Goal: Task Accomplishment & Management: Use online tool/utility

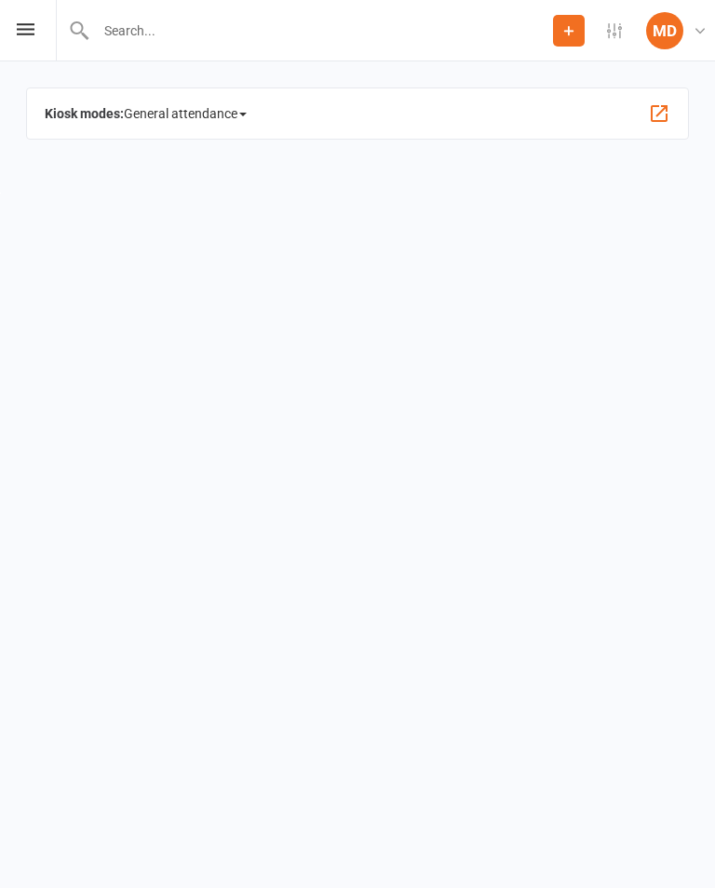
click at [246, 116] on span at bounding box center [242, 115] width 7 height 4
click at [204, 223] on link "Class" at bounding box center [224, 214] width 199 height 37
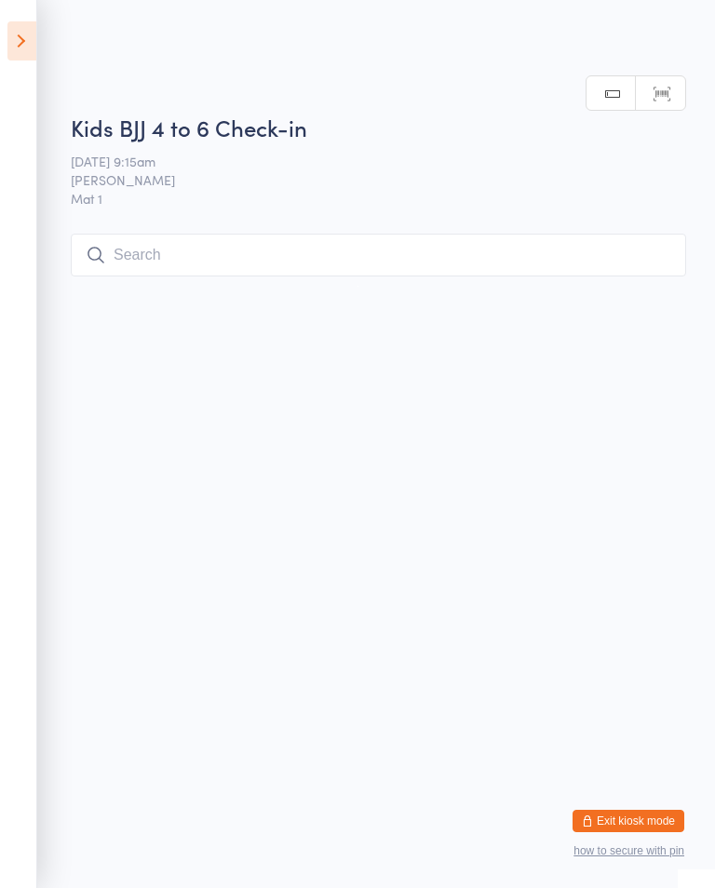
click at [146, 238] on input "search" at bounding box center [378, 255] width 615 height 43
type input "Kee"
click at [627, 281] on button "Drop in" at bounding box center [630, 294] width 74 height 27
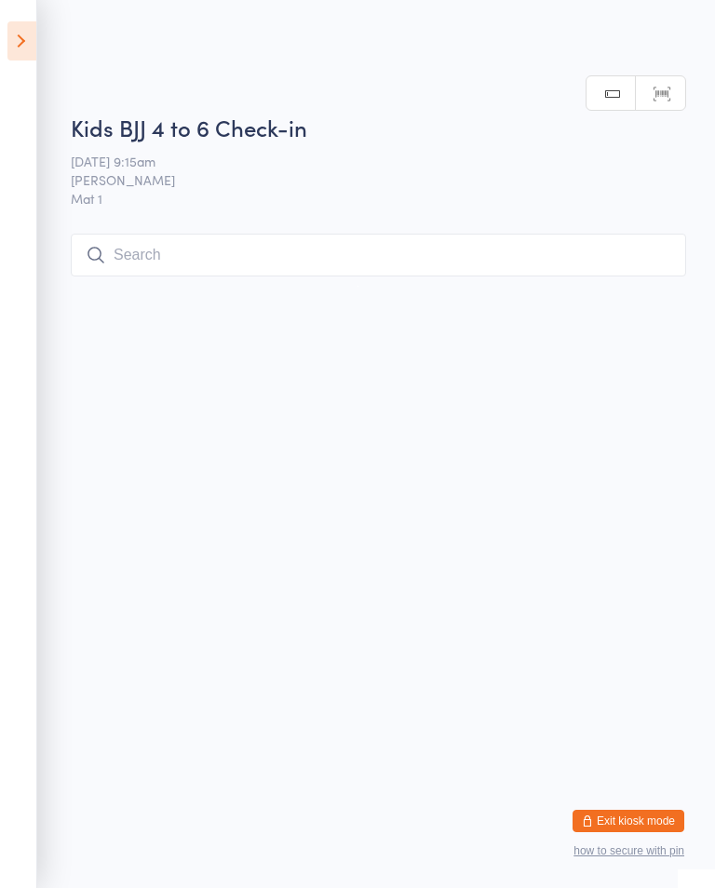
click at [418, 255] on input "search" at bounding box center [378, 255] width 615 height 43
type input "Yu"
click at [664, 273] on div "Yuvaan Rai Drop in" at bounding box center [379, 294] width 614 height 43
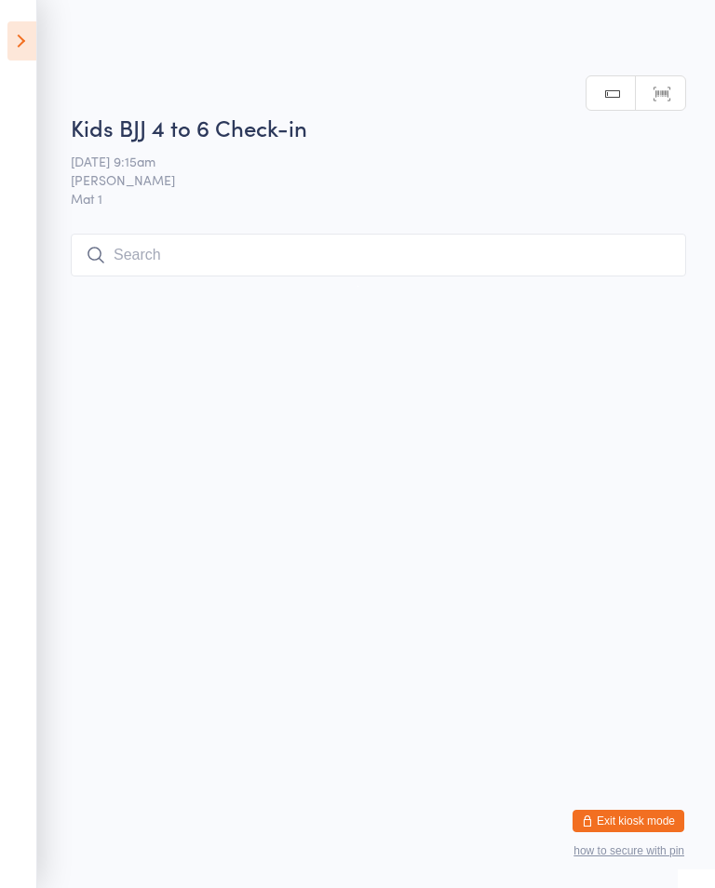
click at [146, 250] on input "search" at bounding box center [378, 255] width 615 height 43
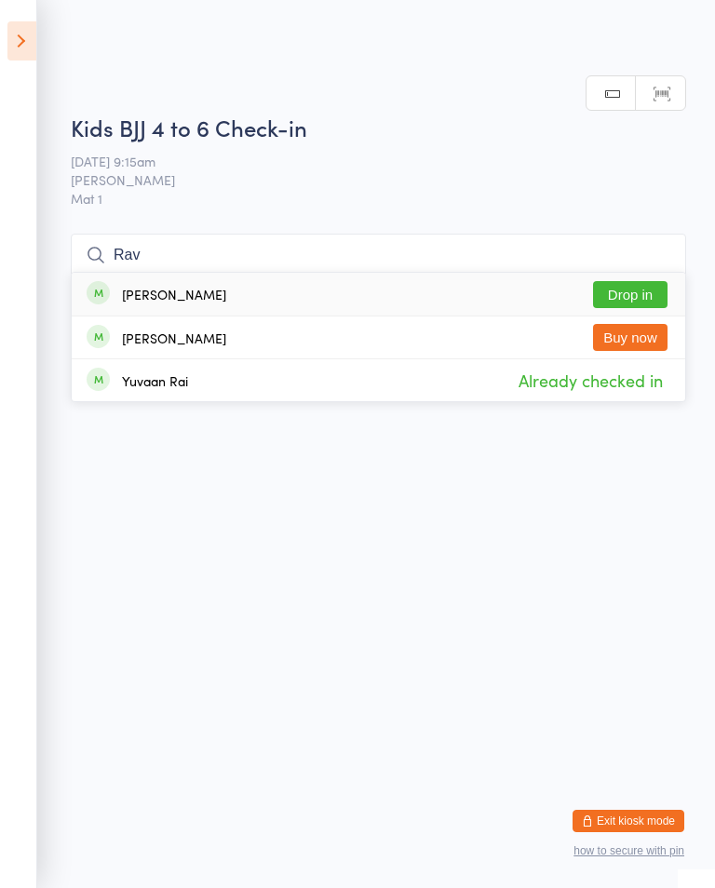
type input "Rav"
click at [219, 273] on div "Raven O'Brien Drop in" at bounding box center [379, 294] width 614 height 43
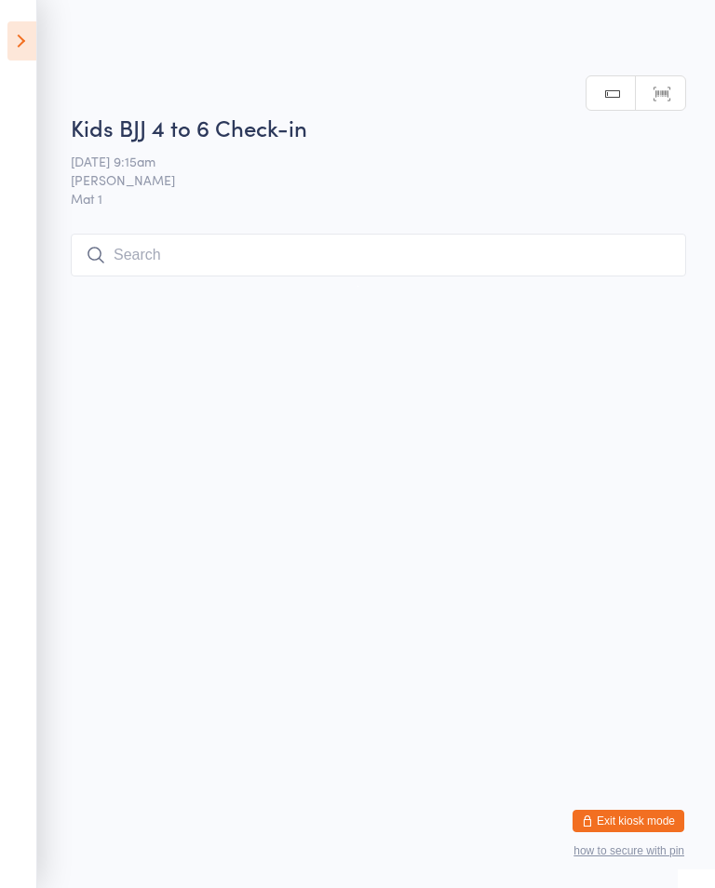
scroll to position [0, 0]
click at [188, 259] on input "search" at bounding box center [378, 255] width 615 height 43
type input "A"
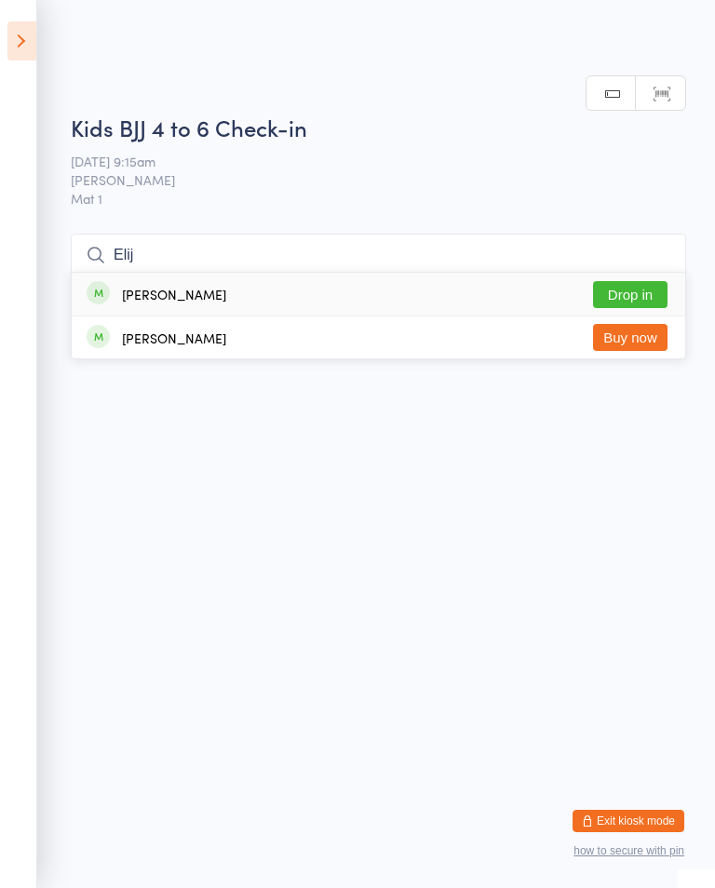
type input "Elij"
click at [639, 281] on button "Drop in" at bounding box center [630, 294] width 74 height 27
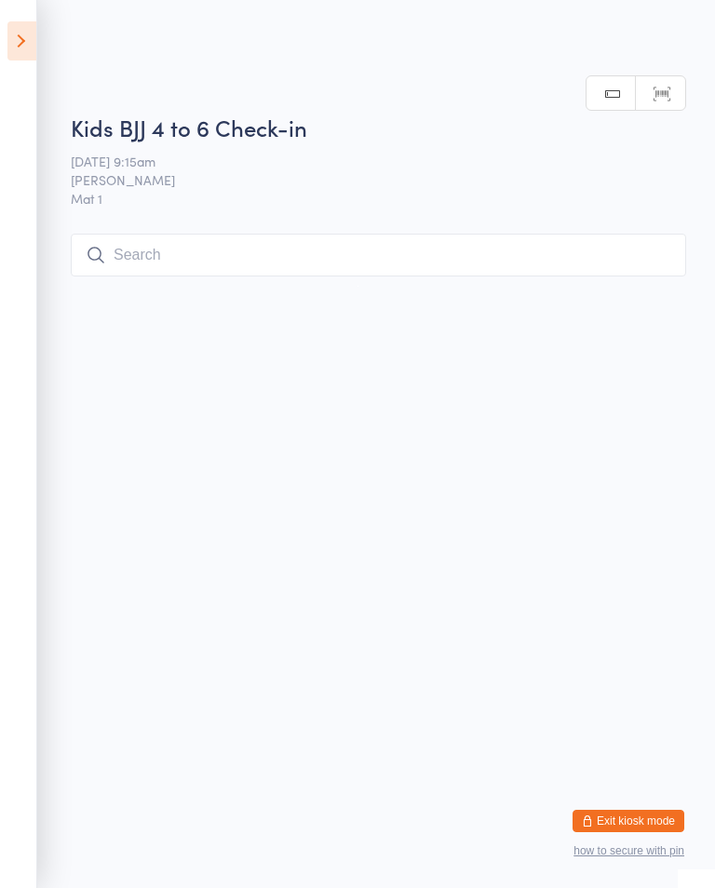
scroll to position [0, 0]
click at [180, 259] on input "search" at bounding box center [378, 255] width 615 height 43
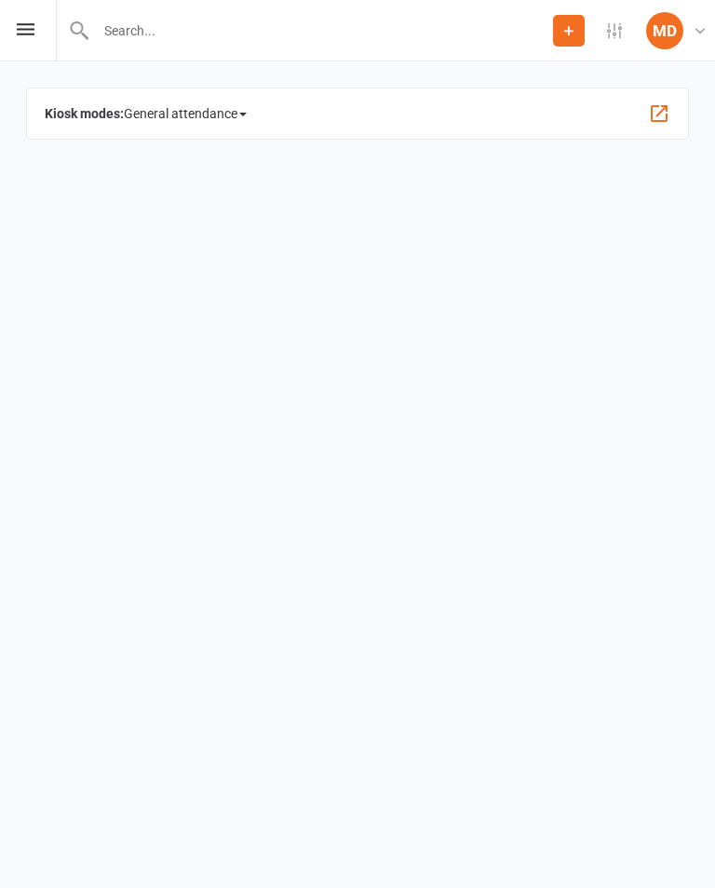
click at [159, 18] on input "text" at bounding box center [321, 31] width 463 height 26
type input "[PERSON_NAME]"
click at [556, 193] on html "Prospect Member Non-attending contact Add Settings Event Templates Appointment …" at bounding box center [357, 96] width 715 height 193
click at [525, 115] on div "Kiosk modes: General attendance General attendance Class Roll call" at bounding box center [357, 114] width 663 height 52
click at [98, 117] on strong "Kiosk modes:" at bounding box center [84, 113] width 79 height 15
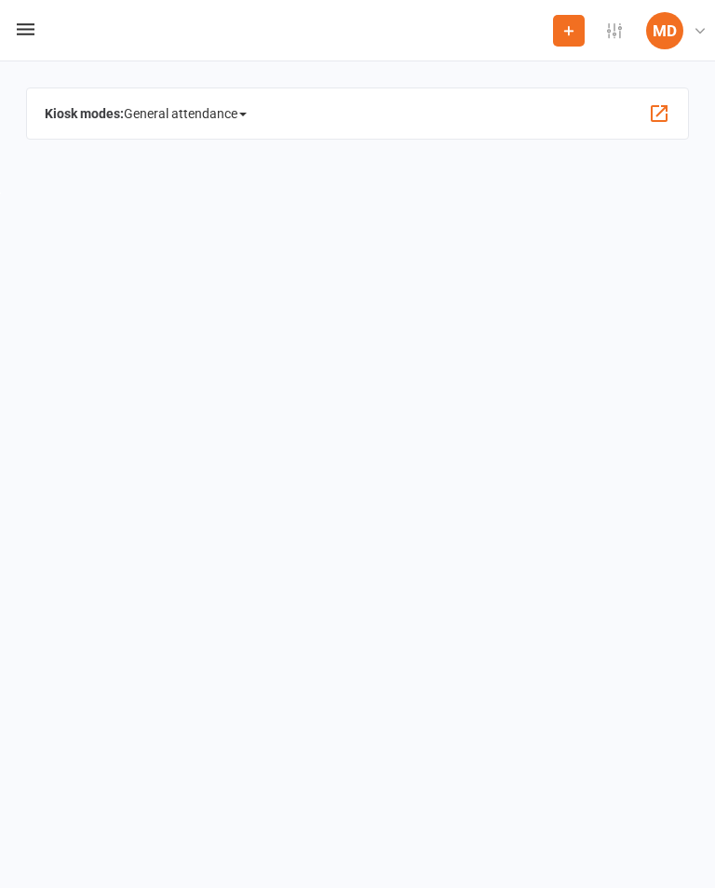
click at [246, 111] on span "General attendance" at bounding box center [185, 114] width 123 height 30
click at [207, 211] on link "Class" at bounding box center [224, 214] width 199 height 37
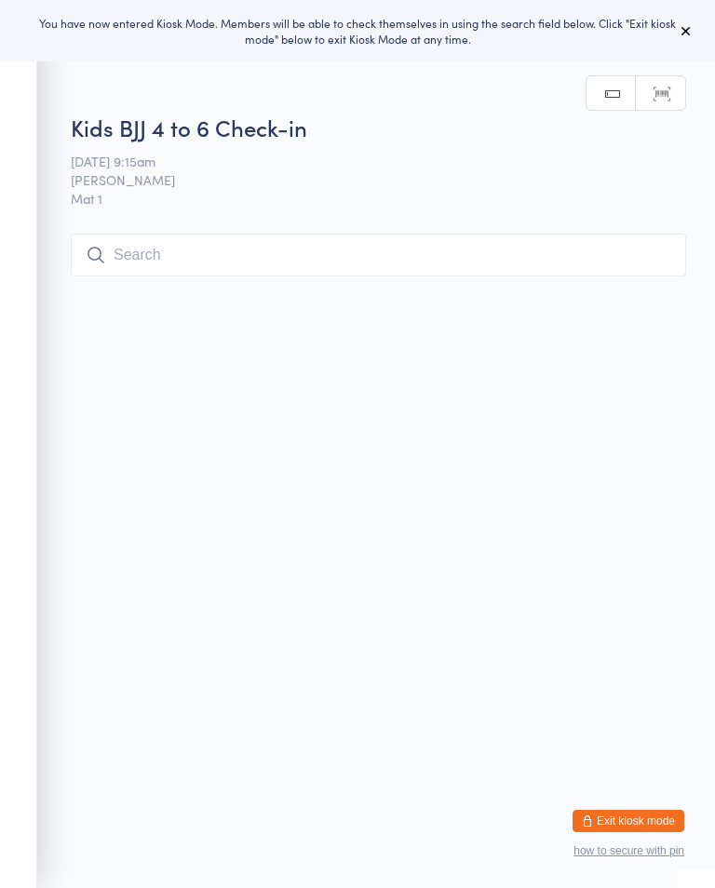
click at [349, 236] on input "search" at bounding box center [378, 255] width 615 height 43
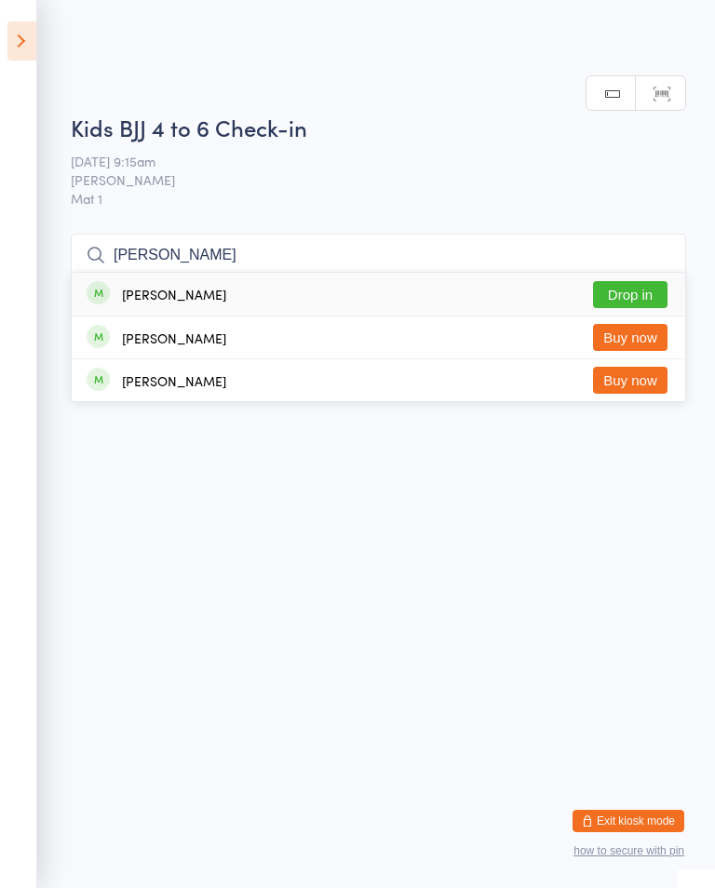
type input "[PERSON_NAME]"
click at [638, 281] on button "Drop in" at bounding box center [630, 294] width 74 height 27
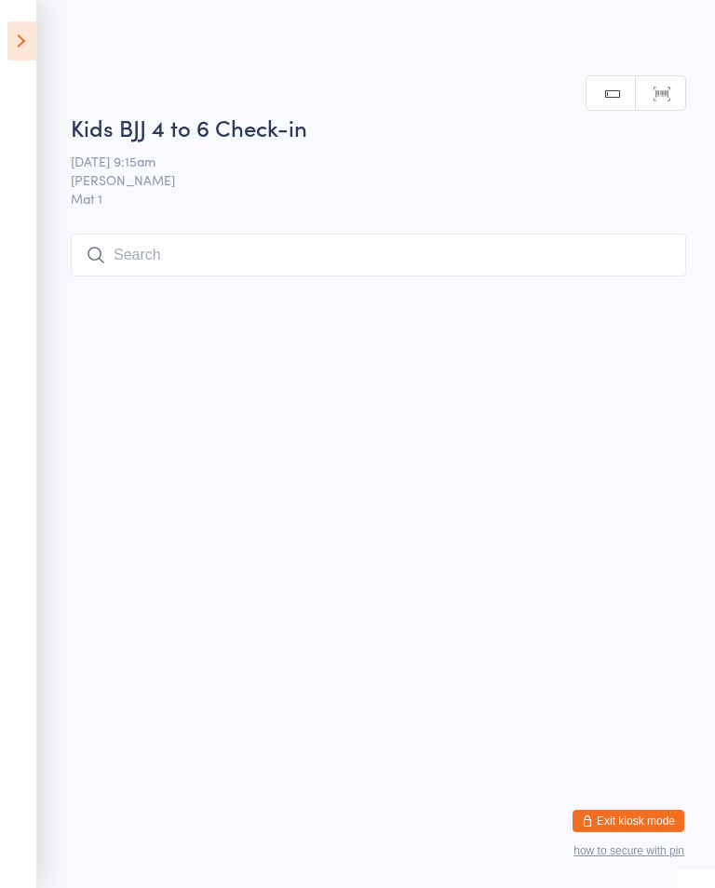
scroll to position [0, 0]
click at [487, 251] on input "search" at bounding box center [378, 255] width 615 height 43
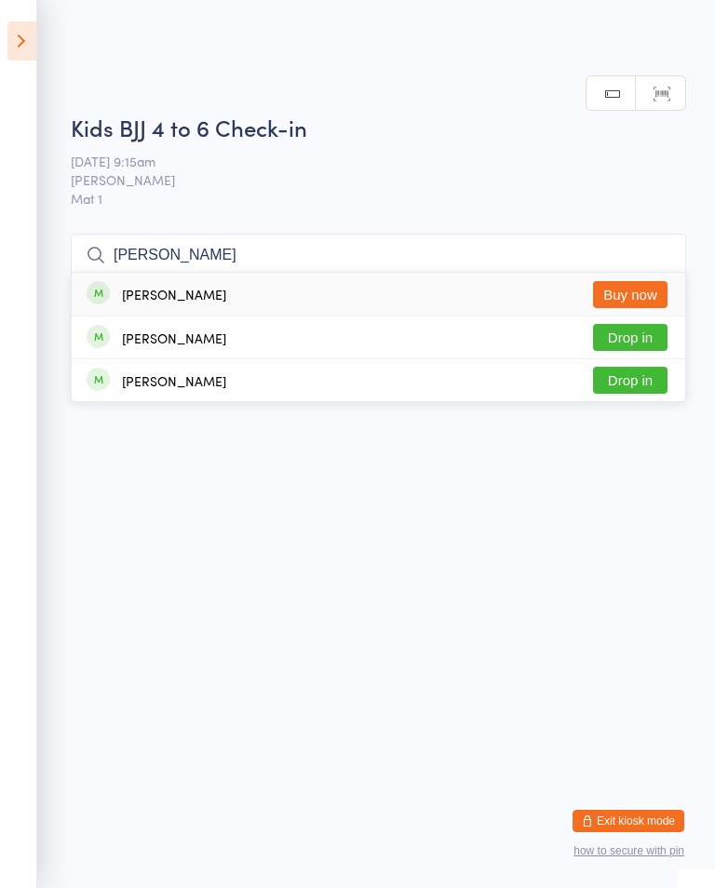
type input "[PERSON_NAME]"
click at [633, 367] on button "Drop in" at bounding box center [630, 380] width 74 height 27
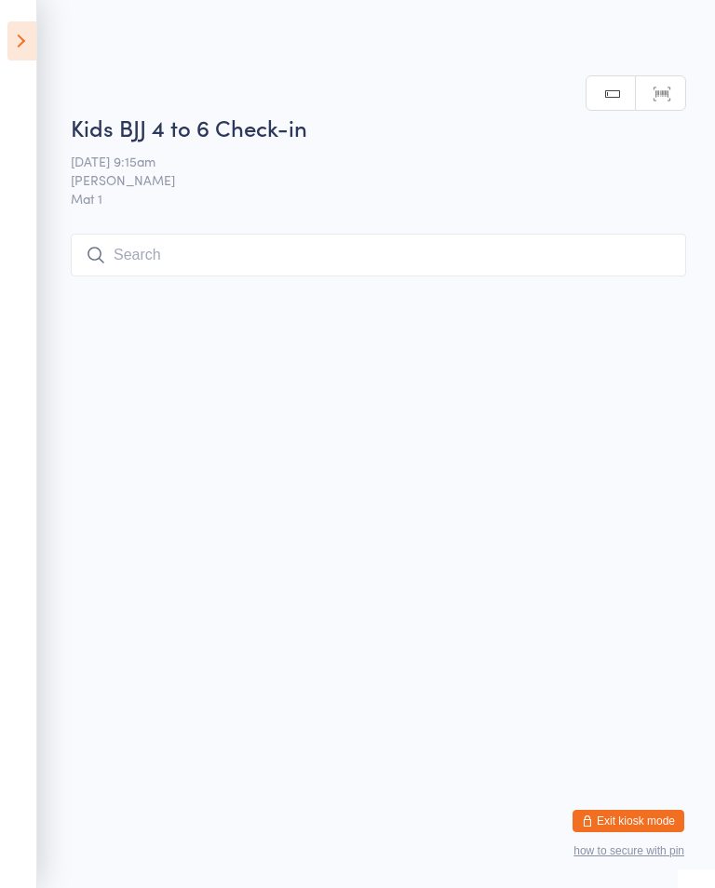
scroll to position [0, 0]
click at [187, 240] on input "search" at bounding box center [378, 255] width 615 height 43
type input "Fin"
click at [625, 281] on button "Drop in" at bounding box center [630, 294] width 74 height 27
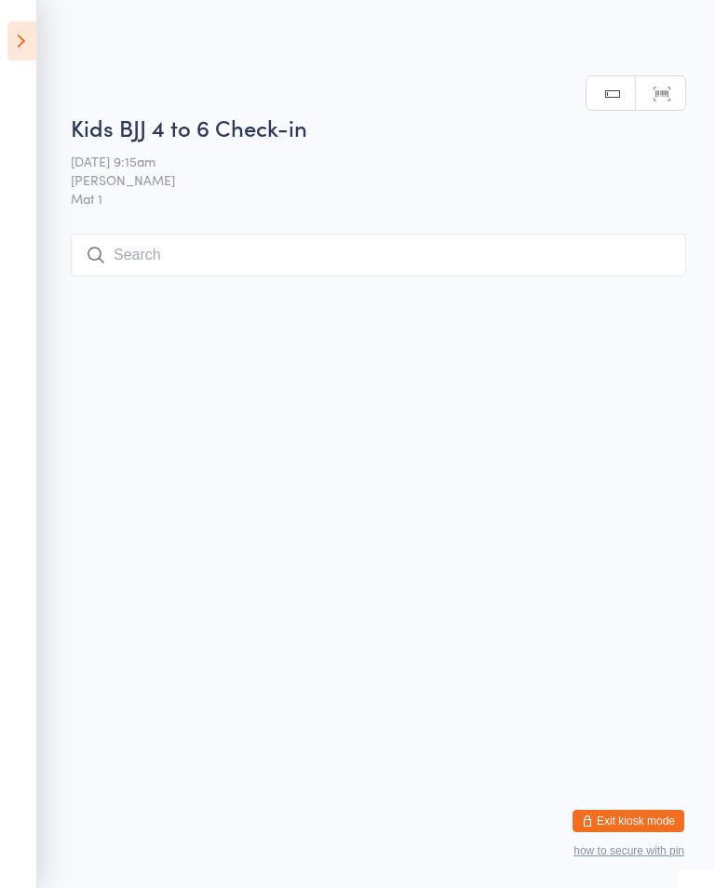
scroll to position [0, 0]
click at [254, 238] on input "search" at bounding box center [378, 255] width 615 height 43
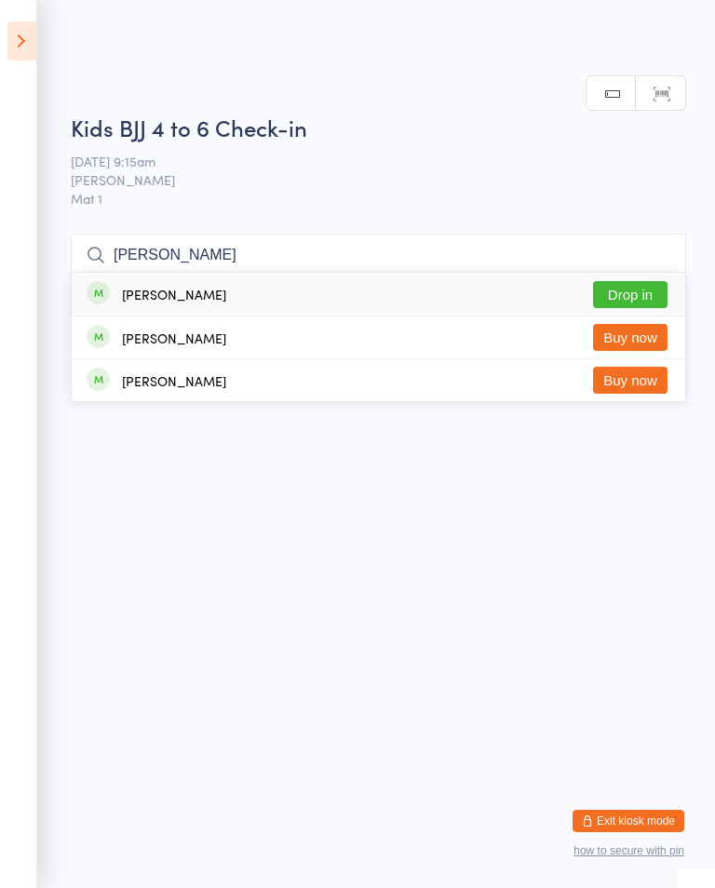
type input "[PERSON_NAME]"
click at [630, 281] on button "Drop in" at bounding box center [630, 294] width 74 height 27
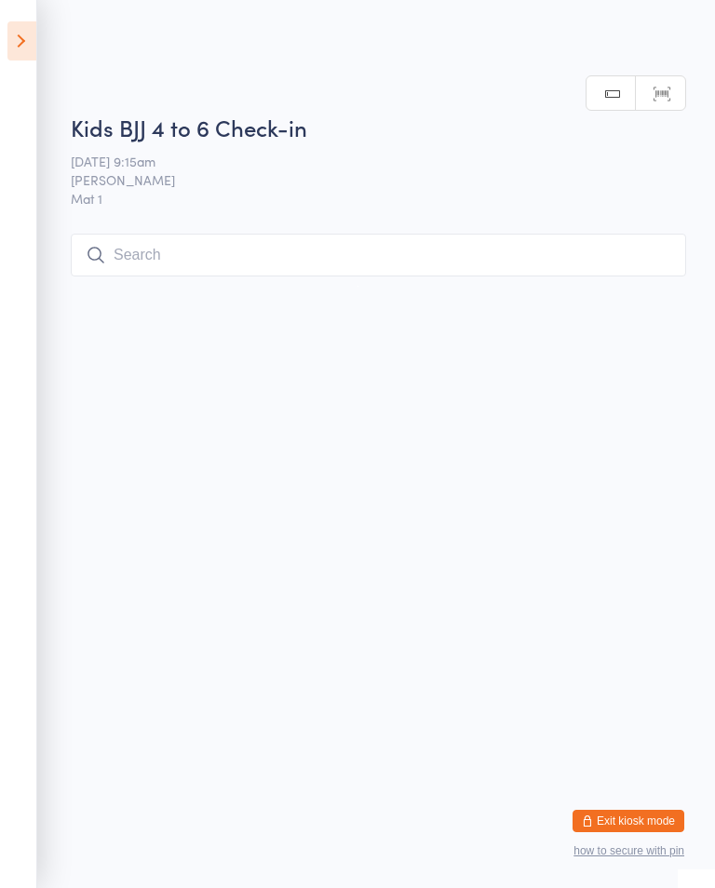
scroll to position [0, 0]
click at [329, 250] on input "search" at bounding box center [378, 255] width 615 height 43
type input "Avya"
click at [634, 273] on div "[PERSON_NAME] Drop in" at bounding box center [379, 294] width 614 height 43
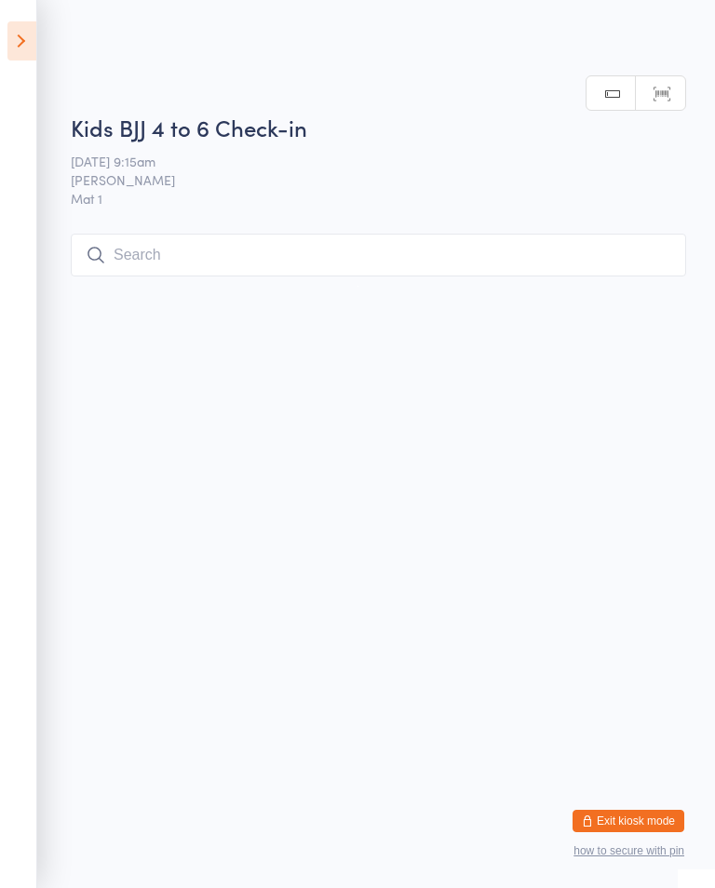
scroll to position [0, 0]
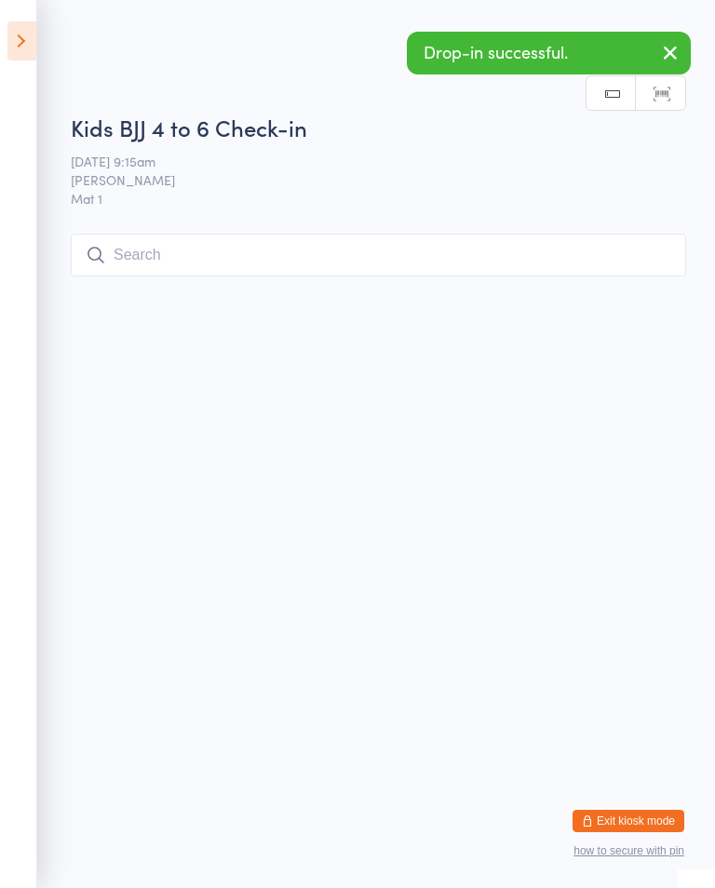
click at [381, 263] on input "search" at bounding box center [378, 255] width 615 height 43
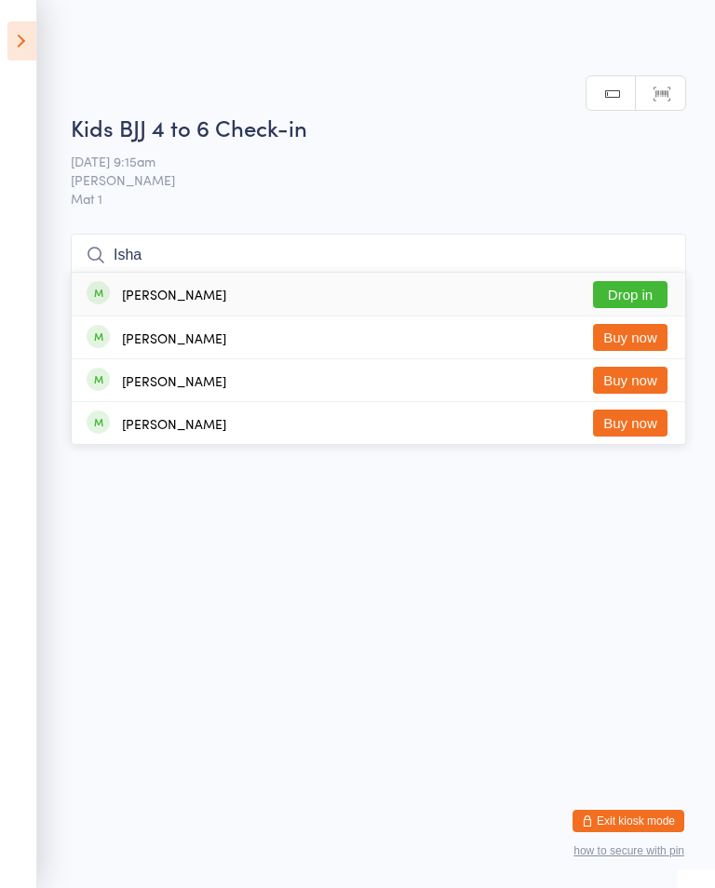
type input "Isha"
click at [642, 281] on button "Drop in" at bounding box center [630, 294] width 74 height 27
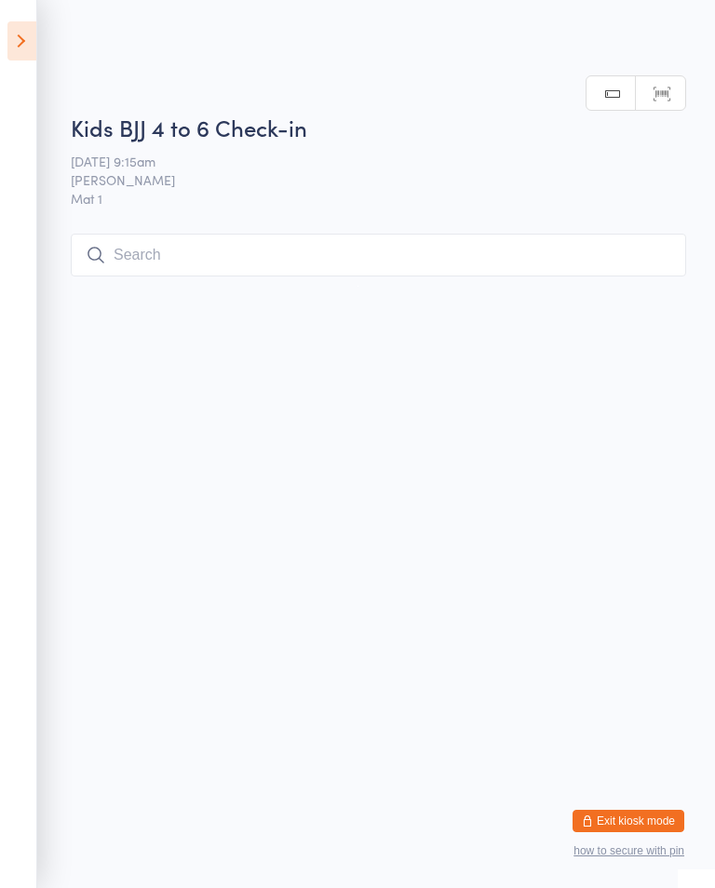
scroll to position [0, 0]
click at [173, 248] on input "search" at bounding box center [378, 255] width 615 height 43
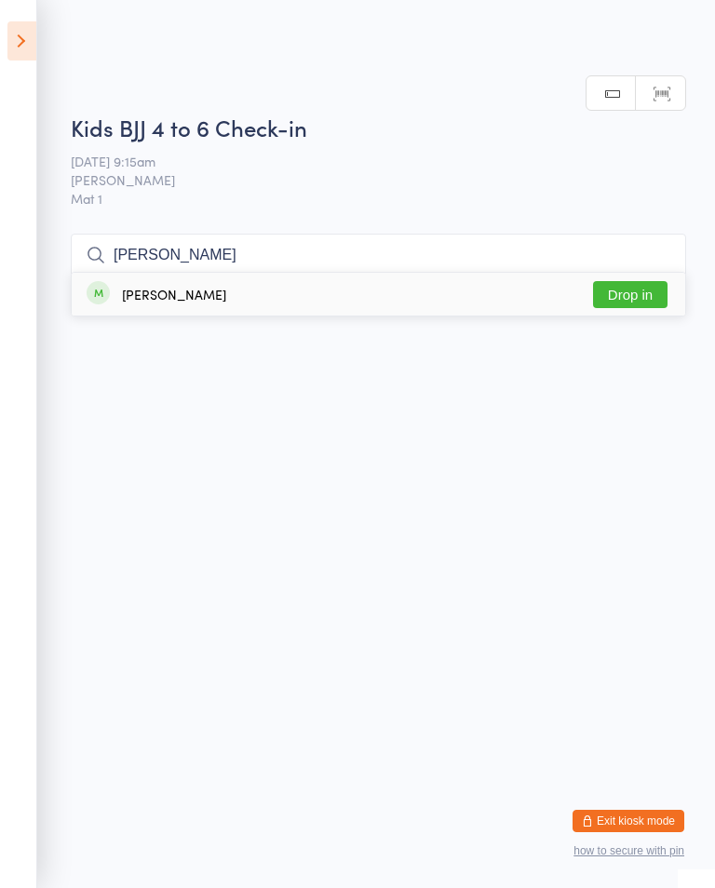
type input "[PERSON_NAME]"
click at [625, 281] on button "Drop in" at bounding box center [630, 294] width 74 height 27
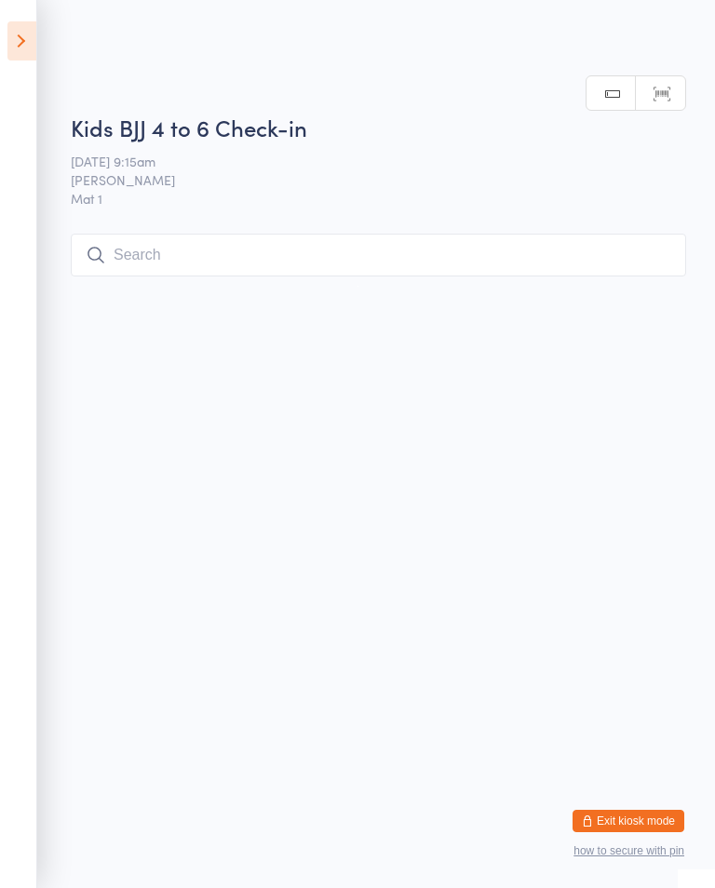
scroll to position [0, 0]
